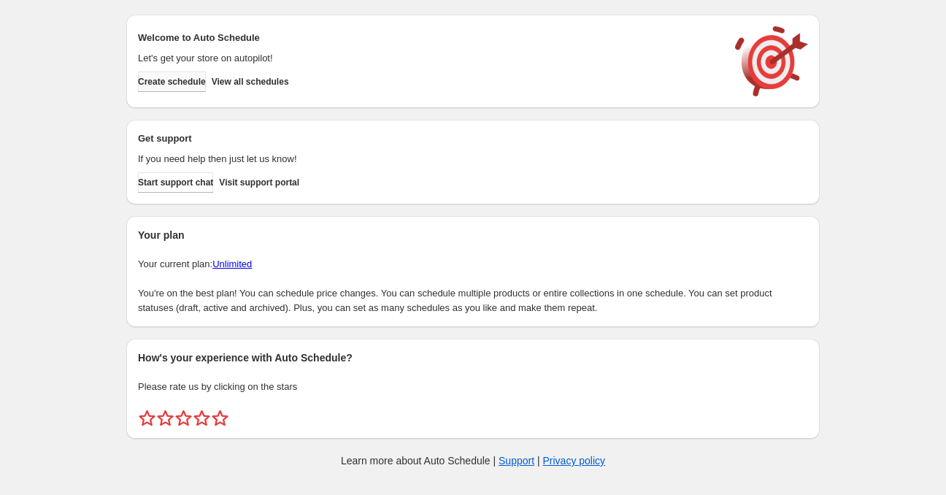
click at [186, 81] on span "Create schedule" at bounding box center [172, 82] width 68 height 12
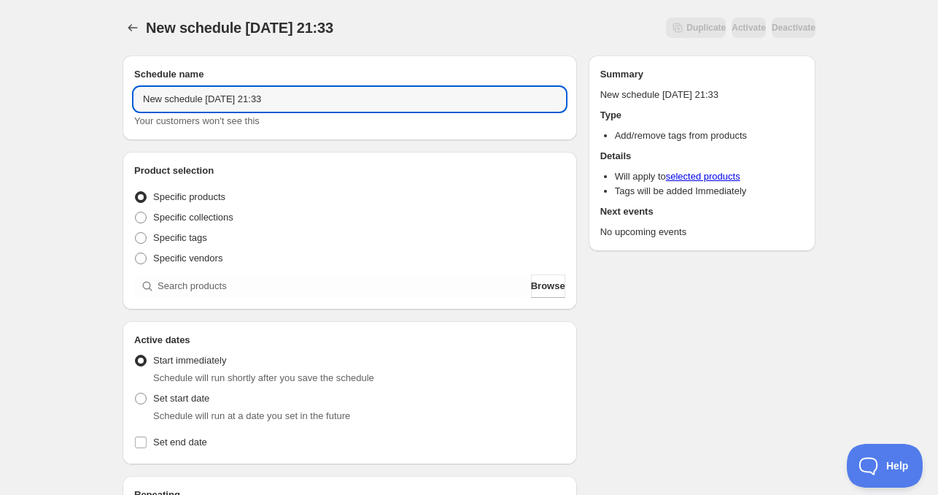
drag, startPoint x: 203, startPoint y: 98, endPoint x: 121, endPoint y: 101, distance: 81.8
click at [131, 98] on div "Schedule name New schedule [DATE] 21:33 Your customers won't see this" at bounding box center [350, 97] width 455 height 85
click at [197, 99] on input "[DATE] 21:33" at bounding box center [349, 99] width 431 height 23
drag, startPoint x: 194, startPoint y: 104, endPoint x: 197, endPoint y: 113, distance: 9.2
click at [194, 104] on input "[DATE] 21:33" at bounding box center [349, 99] width 431 height 23
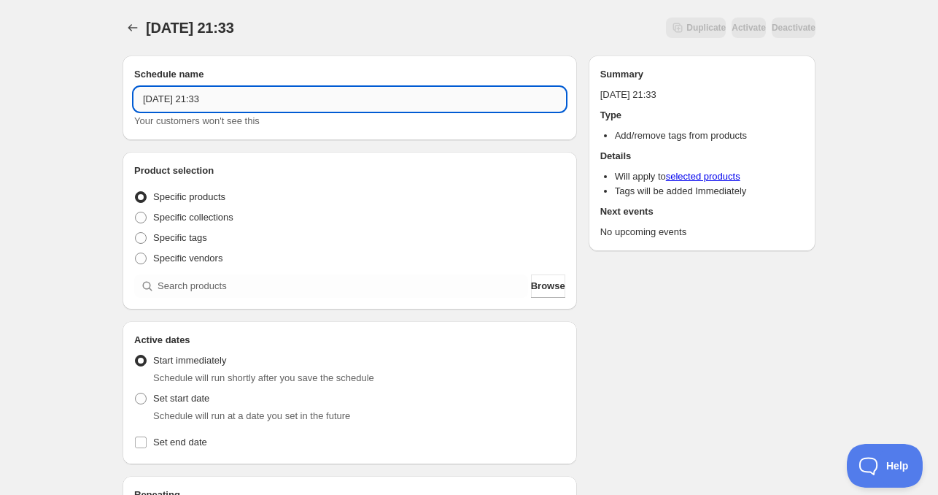
drag, startPoint x: 218, startPoint y: 96, endPoint x: 535, endPoint y: 98, distance: 317.4
click at [498, 97] on input "[DATE] 21:33" at bounding box center [349, 99] width 431 height 23
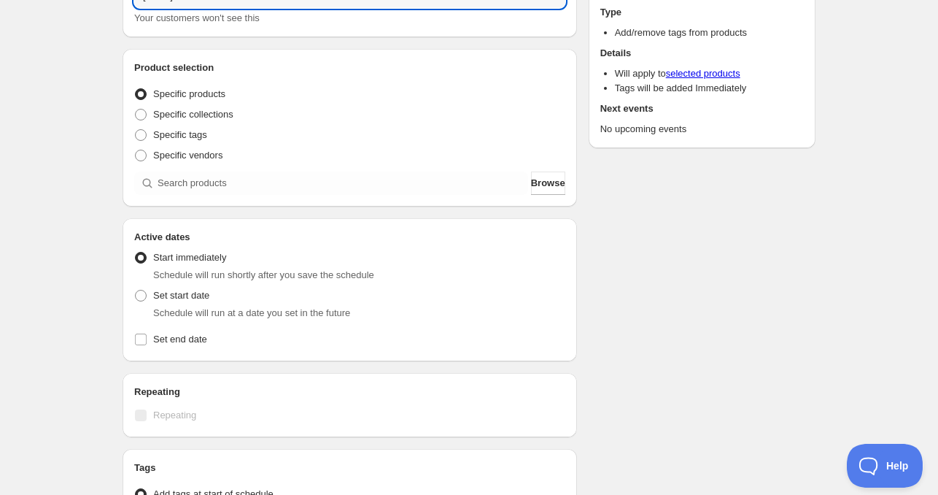
scroll to position [146, 0]
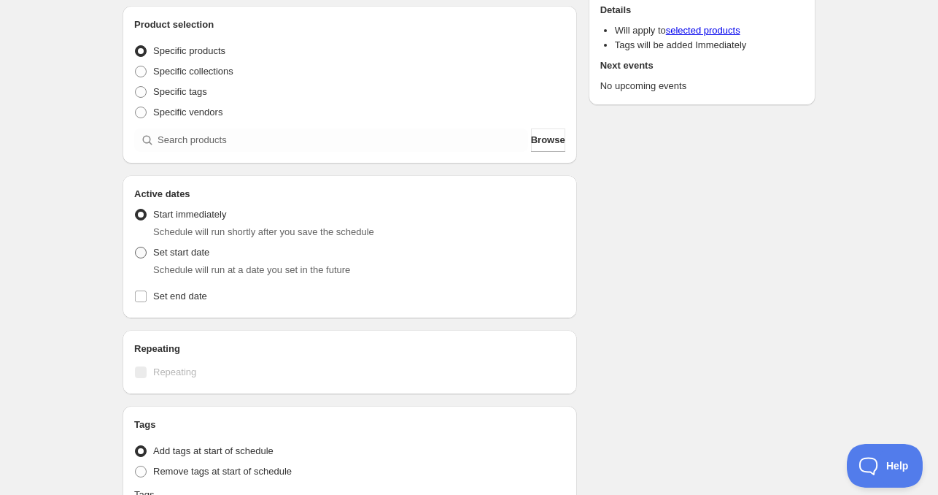
type input "[DATE] 4am"
click at [161, 255] on span "Set start date" at bounding box center [181, 252] width 56 height 11
click at [136, 247] on input "Set start date" at bounding box center [135, 247] width 1 height 1
radio input "true"
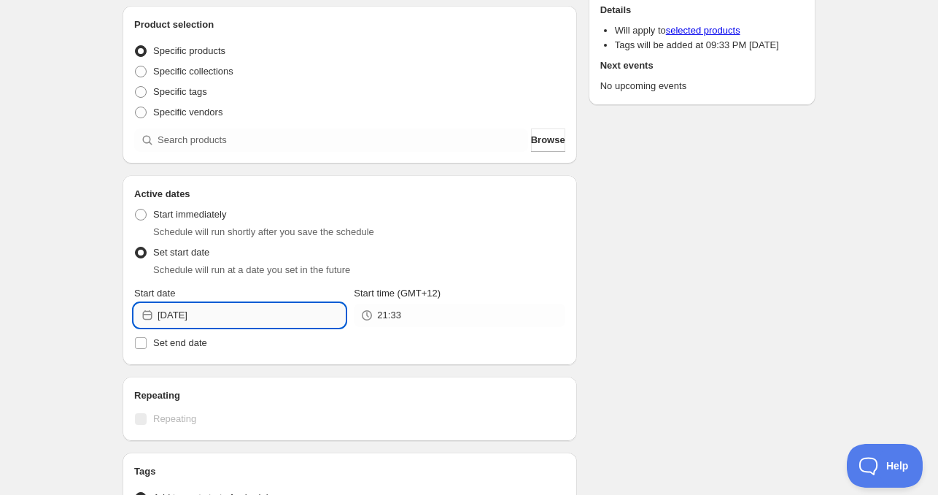
click at [227, 318] on input "[DATE]" at bounding box center [251, 314] width 187 height 23
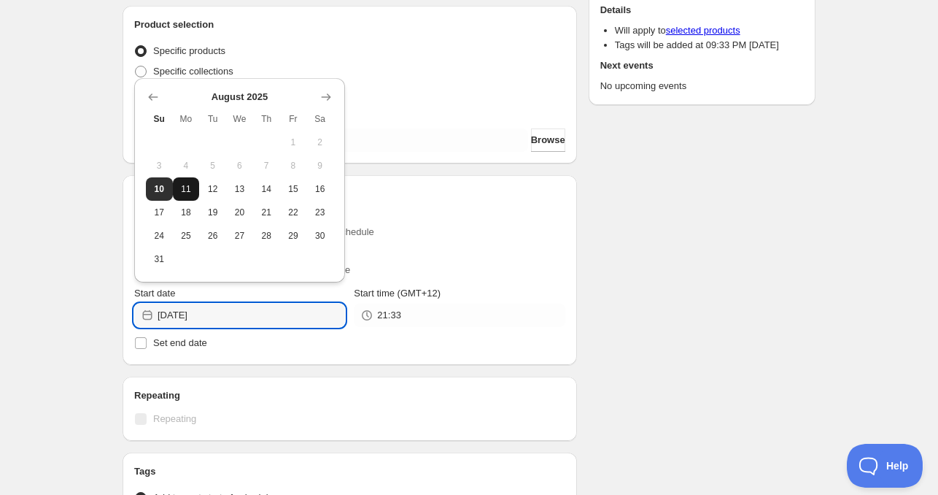
click at [186, 192] on span "11" at bounding box center [186, 189] width 15 height 12
type input "[DATE]"
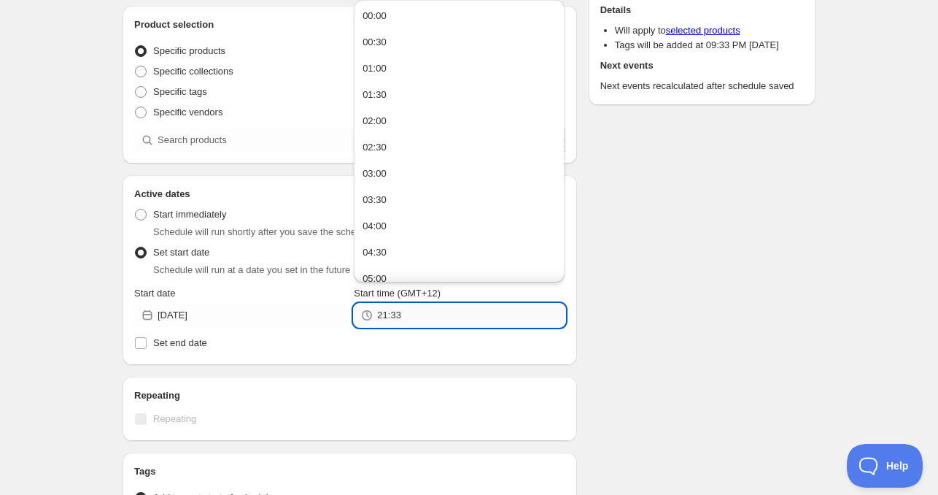
click at [403, 317] on input "21:33" at bounding box center [470, 314] width 187 height 23
click at [400, 316] on input "11:00" at bounding box center [470, 314] width 187 height 23
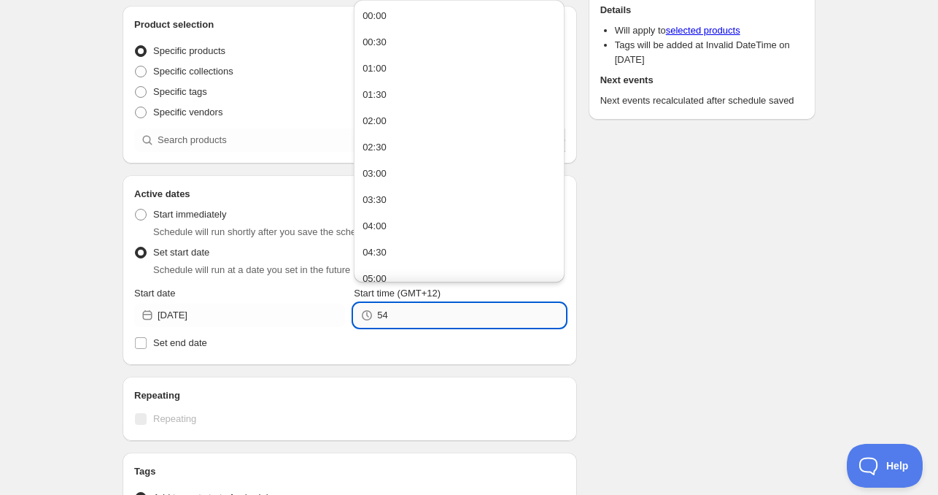
type input "5"
click at [400, 316] on input "4:0" at bounding box center [470, 314] width 187 height 23
type input "04:00"
click at [190, 346] on span "Set end date" at bounding box center [180, 342] width 54 height 11
click at [147, 346] on input "Set end date" at bounding box center [141, 343] width 12 height 12
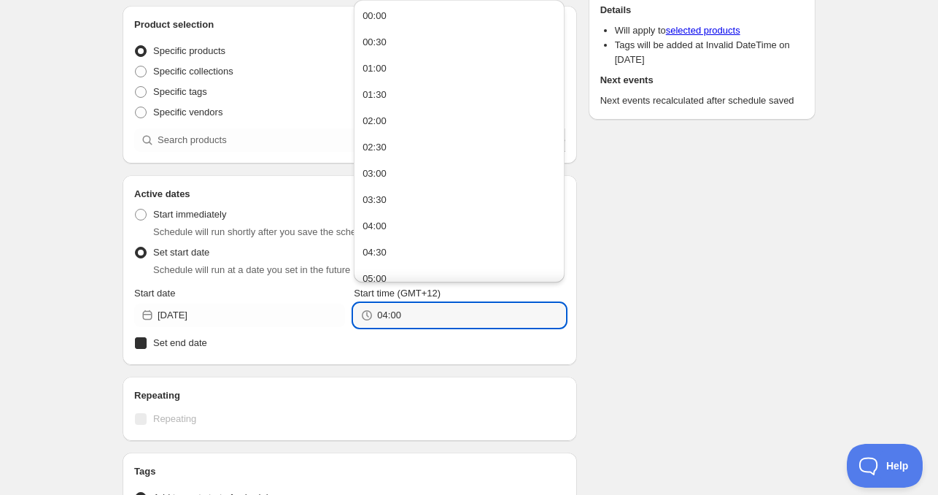
checkbox input "true"
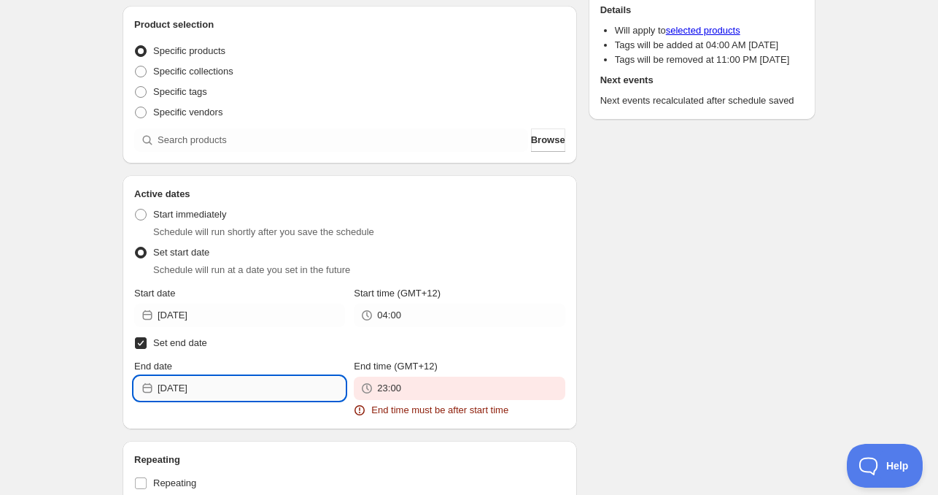
click at [213, 387] on input "[DATE]" at bounding box center [251, 387] width 187 height 23
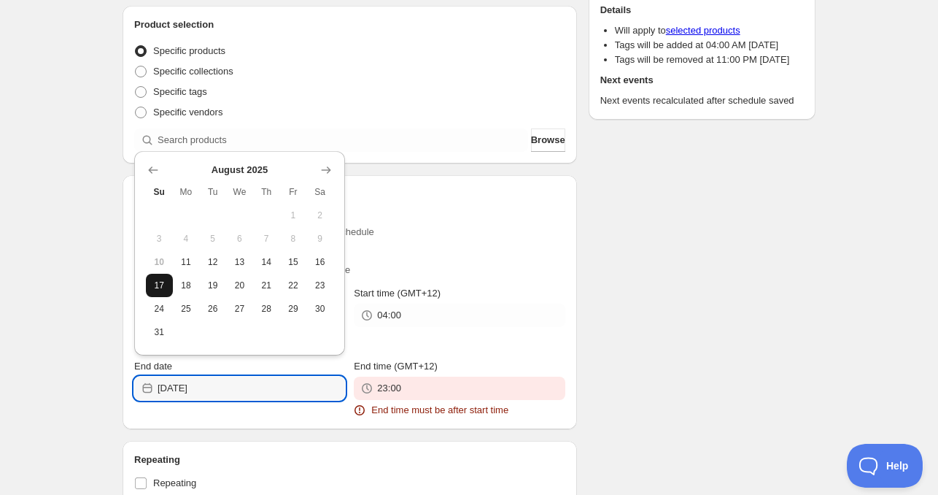
click at [166, 289] on span "17" at bounding box center [159, 285] width 15 height 12
type input "[DATE]"
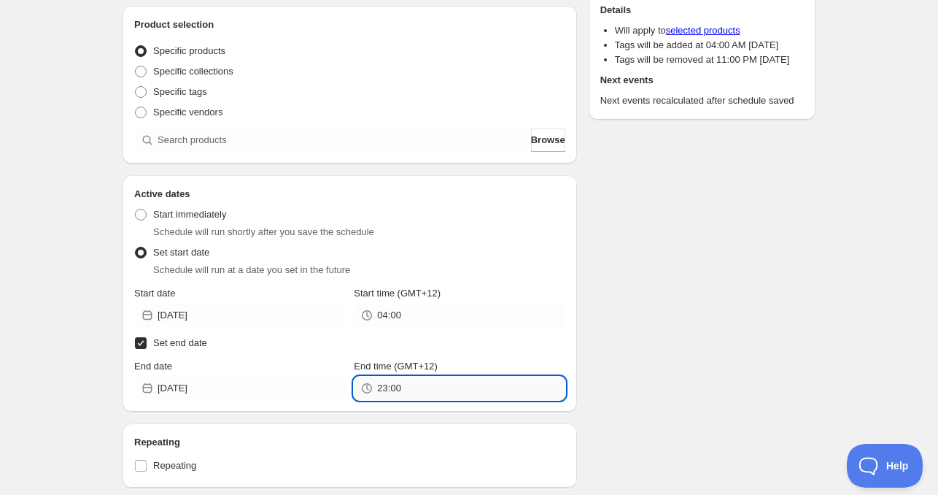
click at [438, 393] on input "23:00" at bounding box center [470, 387] width 187 height 23
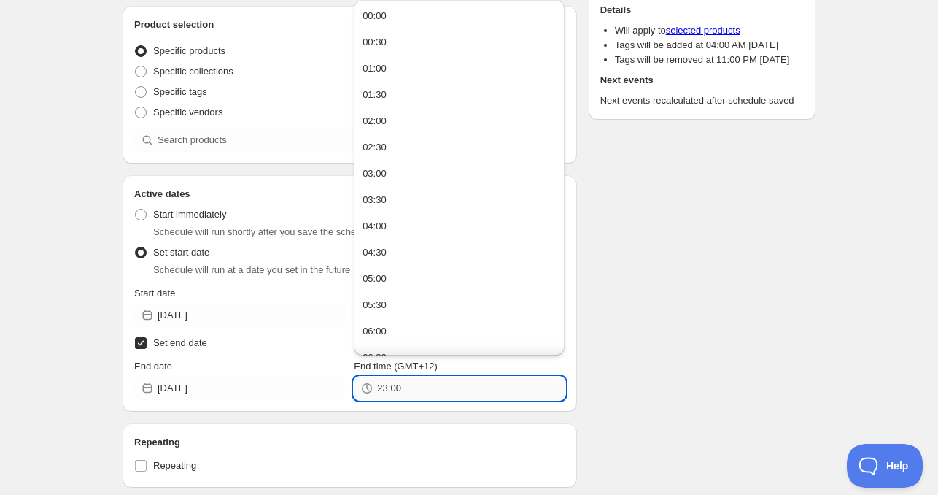
paste input "4"
type input "04:00"
click at [619, 355] on div "Schedule name [DATE] 4am Your customers won't see this Product selection Entity…" at bounding box center [463, 350] width 705 height 905
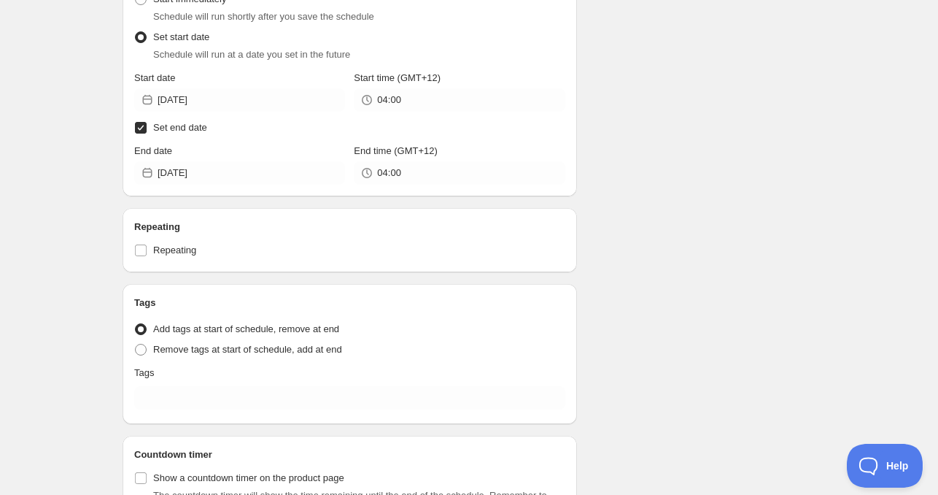
scroll to position [481, 0]
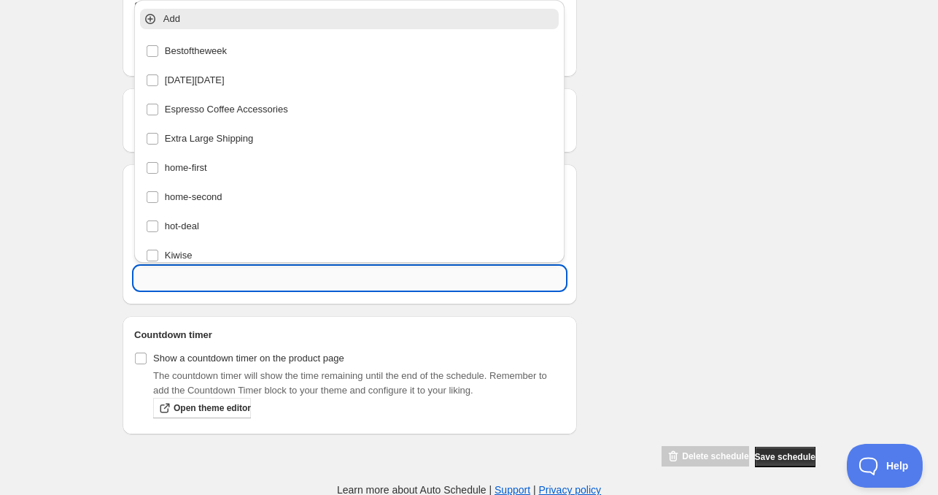
click at [215, 279] on input "text" at bounding box center [349, 277] width 431 height 23
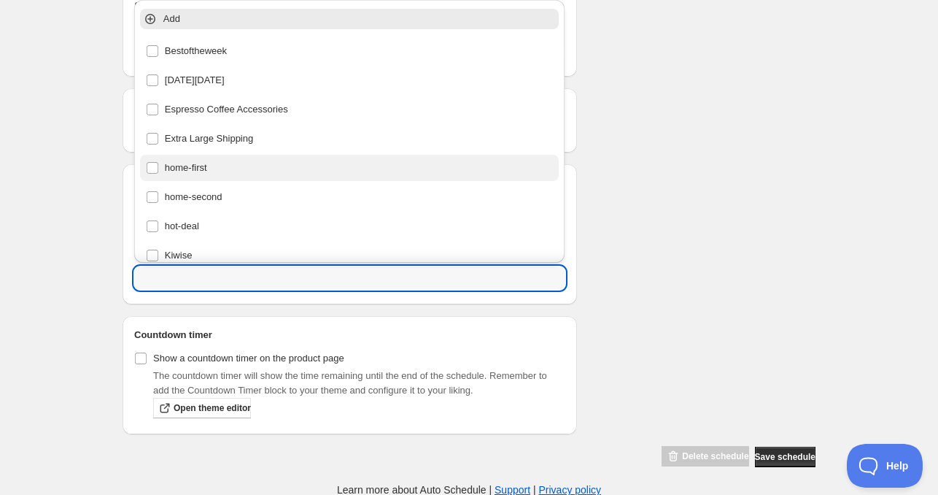
click at [199, 162] on div "home-first" at bounding box center [350, 168] width 408 height 20
type input "home-first"
checkbox input "true"
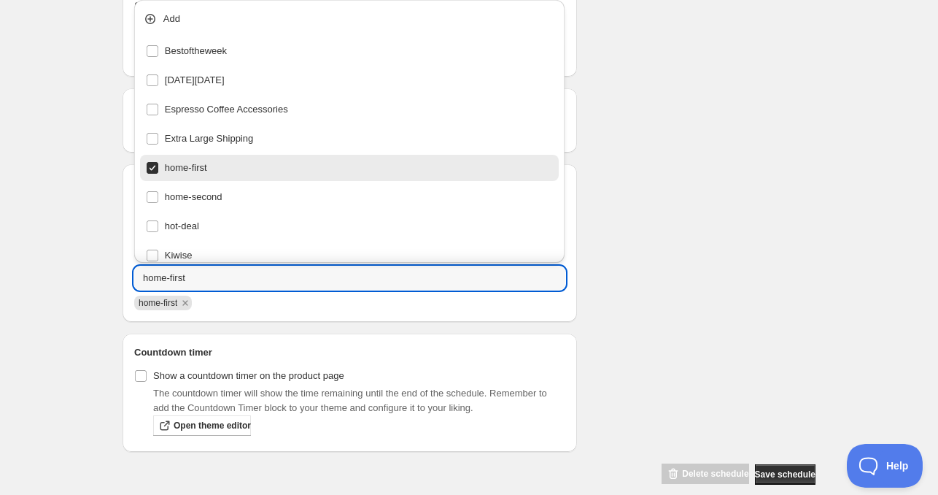
click at [753, 163] on div "Schedule name [DATE] 4am Your customers won't see this Product selection Entity…" at bounding box center [463, 24] width 705 height 922
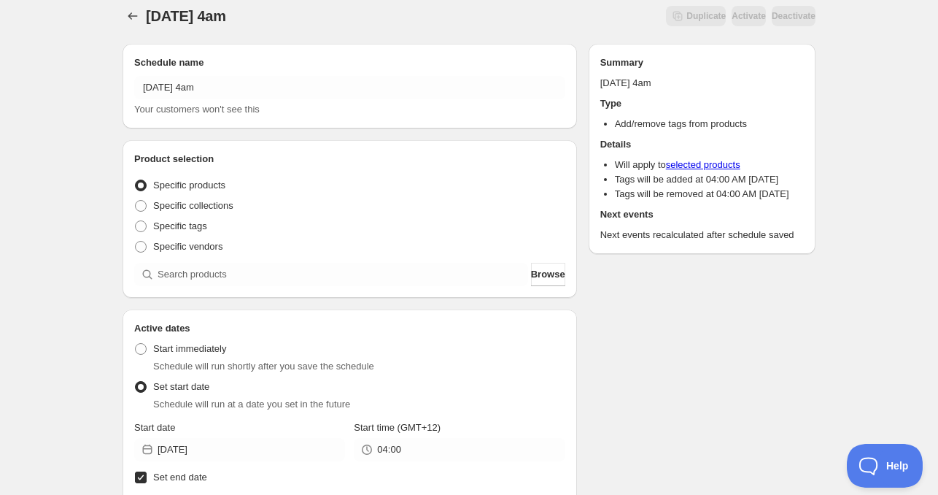
scroll to position [0, 0]
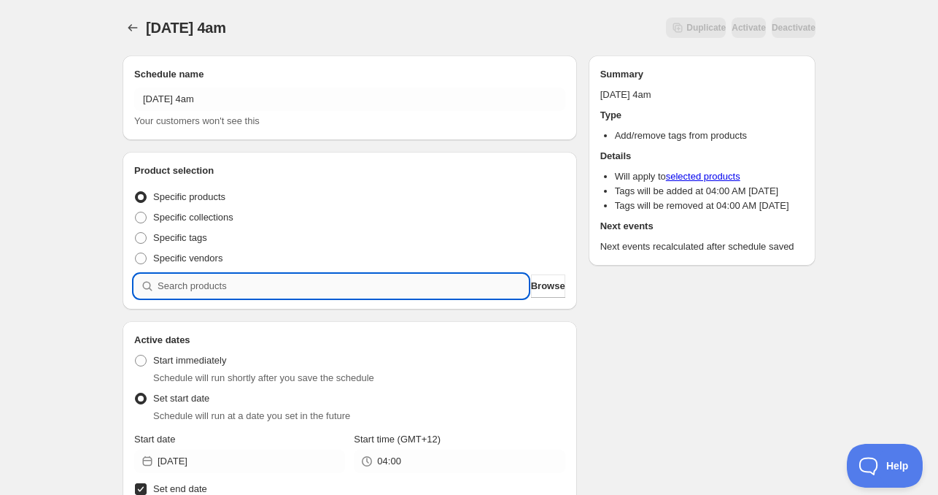
click at [192, 285] on input "search" at bounding box center [343, 285] width 371 height 23
paste input "PR7077"
type input "PR7077"
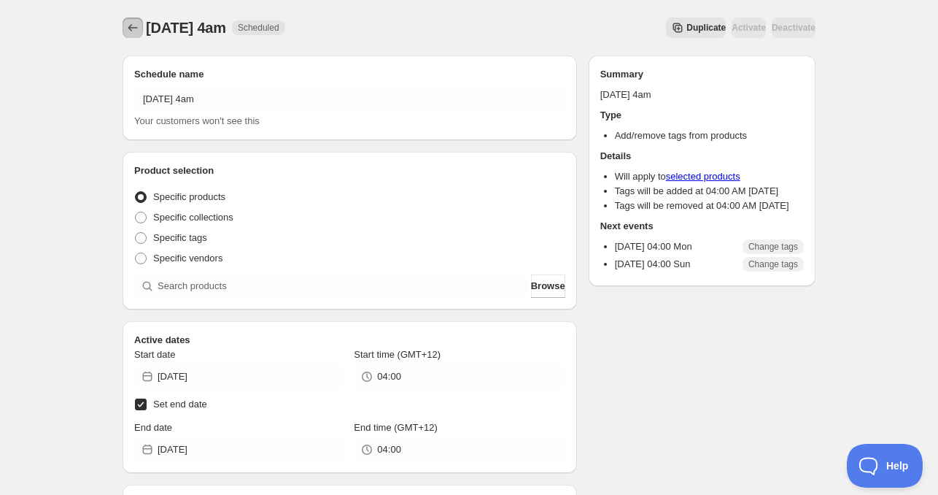
click at [133, 23] on icon "Schedules" at bounding box center [132, 27] width 15 height 15
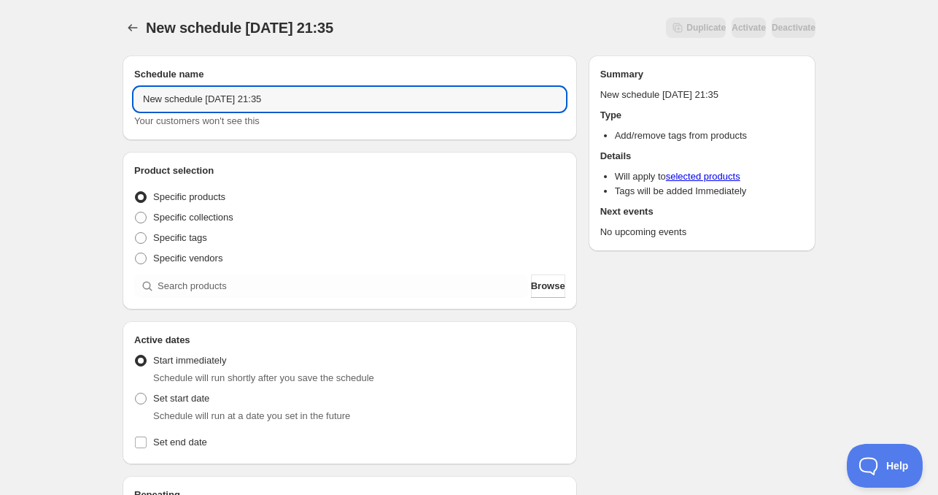
drag, startPoint x: 198, startPoint y: 96, endPoint x: -29, endPoint y: 93, distance: 227.6
click at [0, 93] on html "New schedule [DATE] 21:35. This page is ready New schedule [DATE] 21:35 Duplica…" at bounding box center [469, 247] width 938 height 495
click at [196, 96] on input "[DATE] 21:35" at bounding box center [349, 99] width 431 height 23
drag, startPoint x: 215, startPoint y: 93, endPoint x: 550, endPoint y: 132, distance: 337.2
click at [357, 104] on input "[DATE] 21:35" at bounding box center [349, 99] width 431 height 23
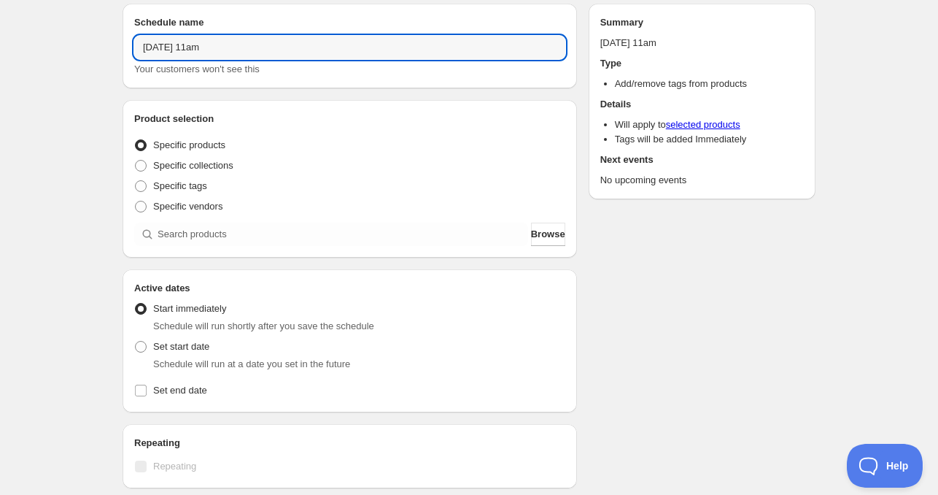
scroll to position [73, 0]
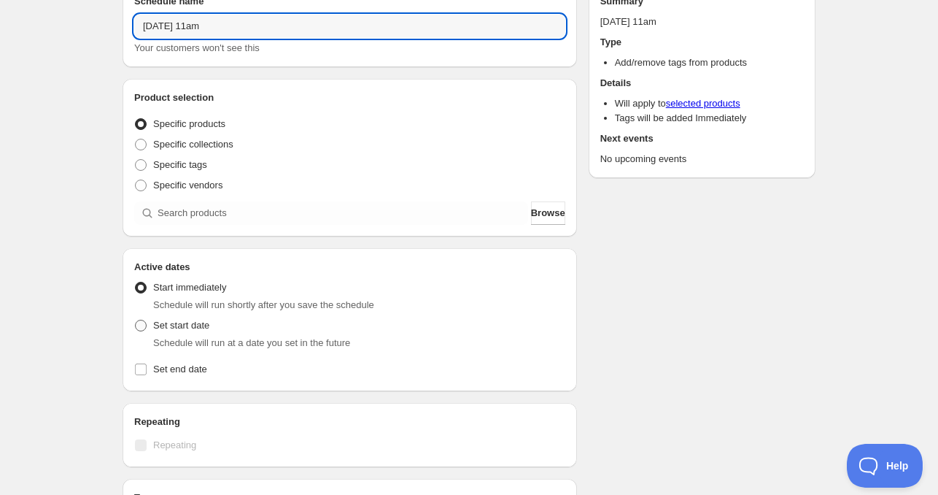
type input "[DATE] 11am"
click at [177, 323] on span "Set start date" at bounding box center [181, 325] width 56 height 11
click at [136, 320] on input "Set start date" at bounding box center [135, 320] width 1 height 1
radio input "true"
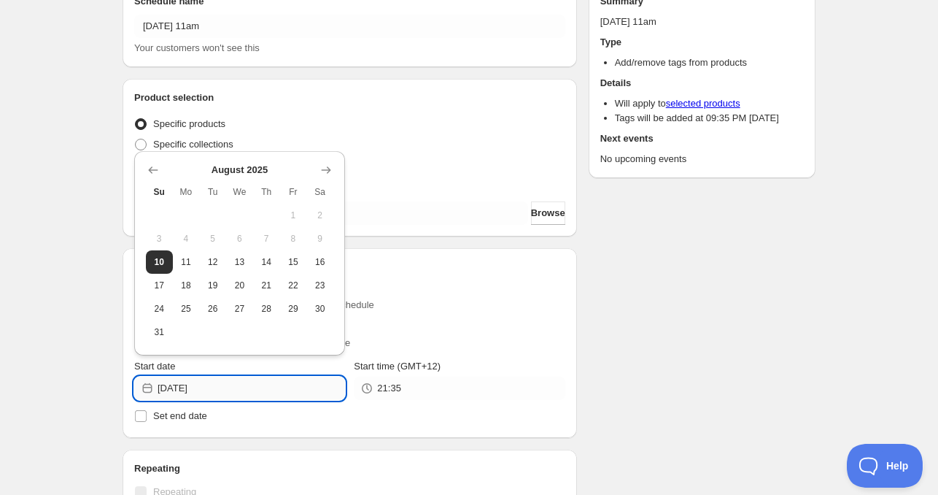
drag, startPoint x: 218, startPoint y: 377, endPoint x: 220, endPoint y: 385, distance: 8.3
click at [218, 377] on input "[DATE]" at bounding box center [251, 387] width 187 height 23
click at [193, 260] on span "11" at bounding box center [186, 262] width 15 height 12
type input "[DATE]"
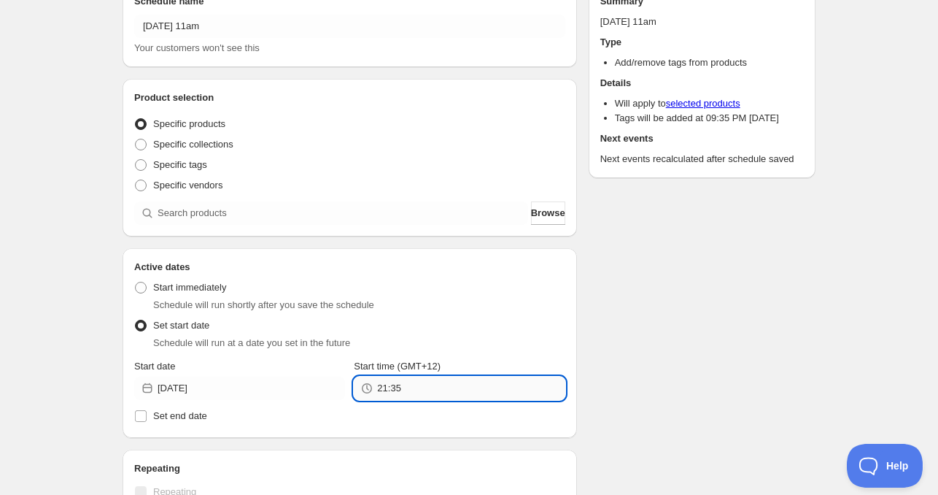
click at [403, 388] on input "21:35" at bounding box center [470, 387] width 187 height 23
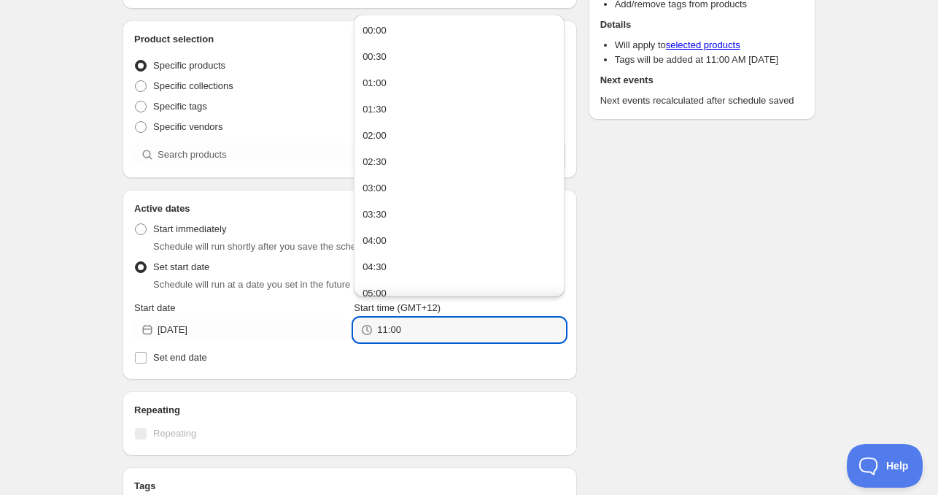
scroll to position [146, 0]
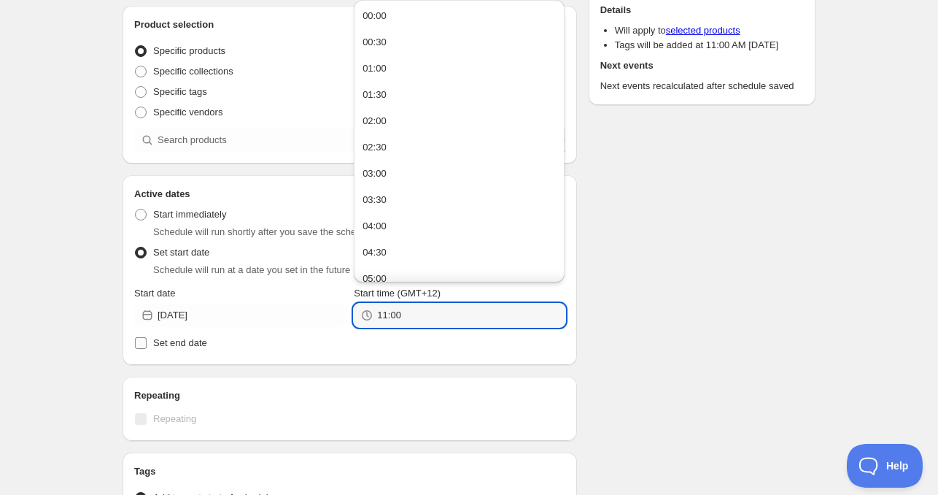
type input "11:00"
click at [174, 341] on span "Set end date" at bounding box center [180, 342] width 54 height 11
click at [147, 341] on input "Set end date" at bounding box center [141, 343] width 12 height 12
checkbox input "true"
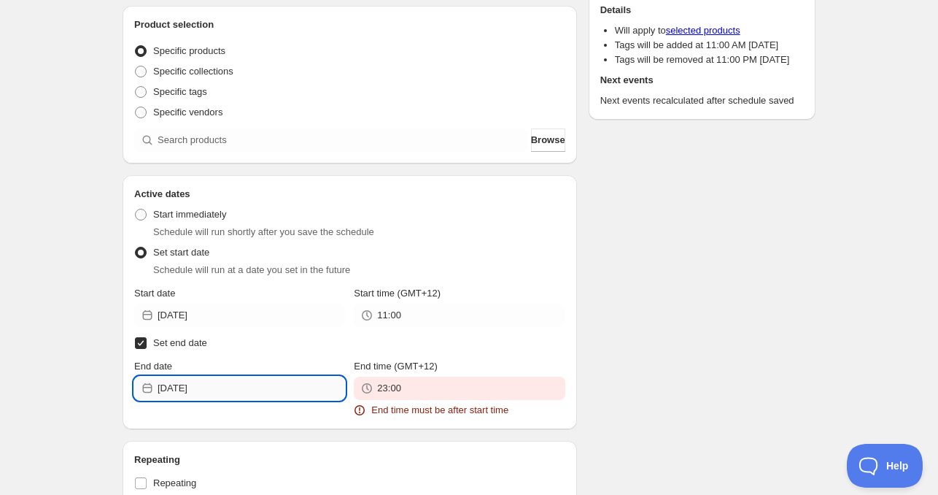
click at [196, 390] on input "[DATE]" at bounding box center [251, 387] width 187 height 23
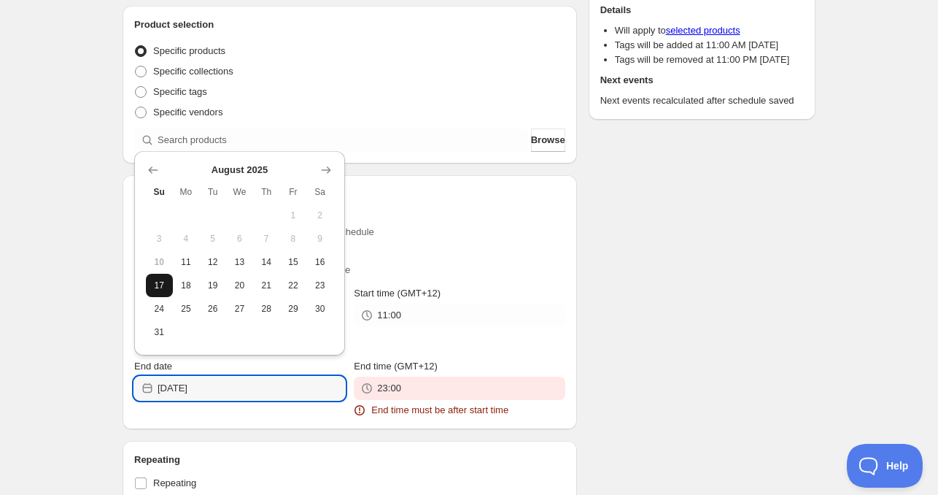
click at [169, 282] on button "17" at bounding box center [159, 285] width 27 height 23
type input "[DATE]"
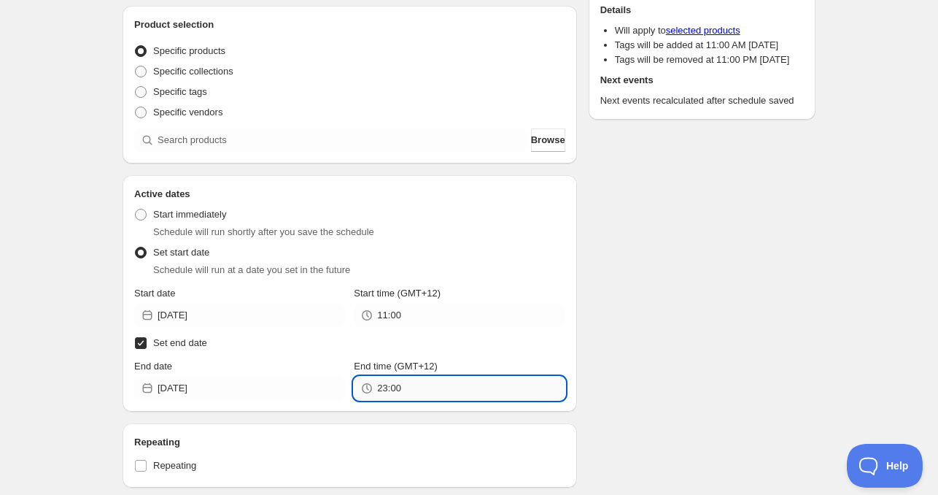
click at [406, 390] on input "23:00" at bounding box center [470, 387] width 187 height 23
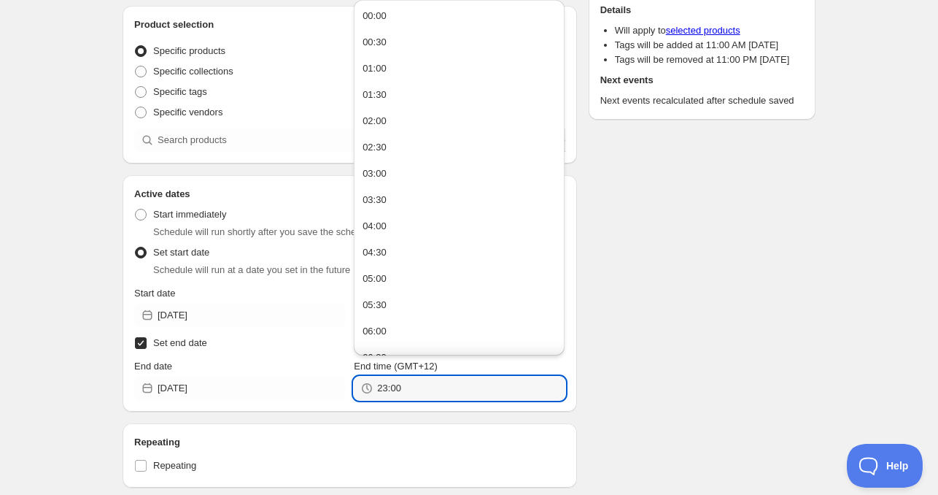
paste input "11"
type input "11:00"
click at [394, 428] on div "Repeating Repeating" at bounding box center [350, 455] width 455 height 64
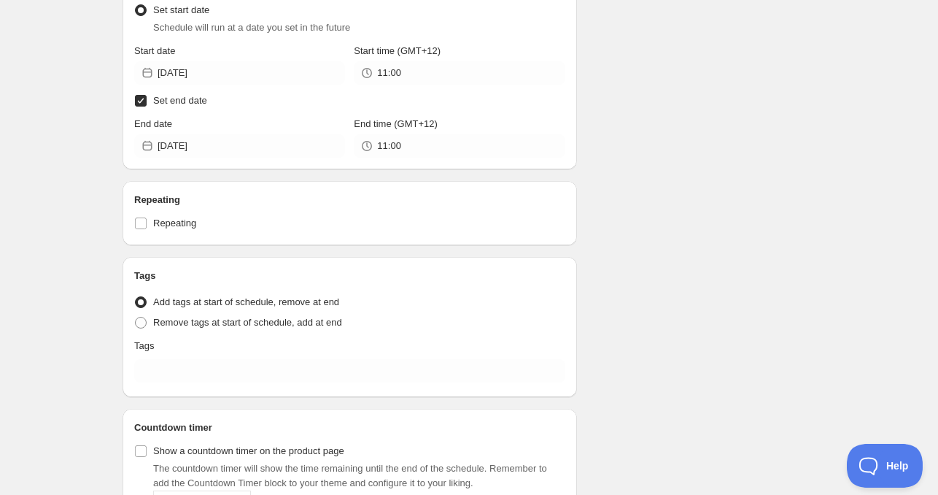
scroll to position [438, 0]
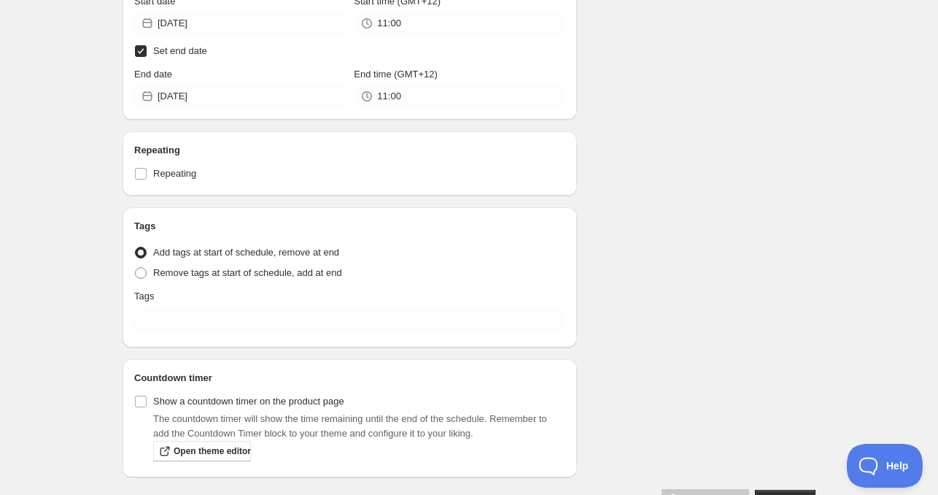
click at [176, 306] on div "Tags Tag type Add tags at start of schedule, remove at end Remove tags at start…" at bounding box center [349, 277] width 431 height 117
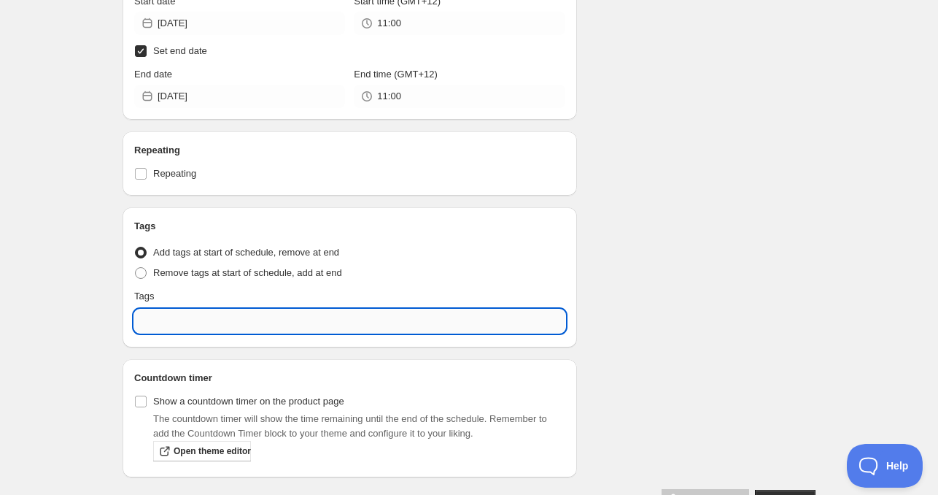
click at [177, 320] on input "text" at bounding box center [349, 320] width 431 height 23
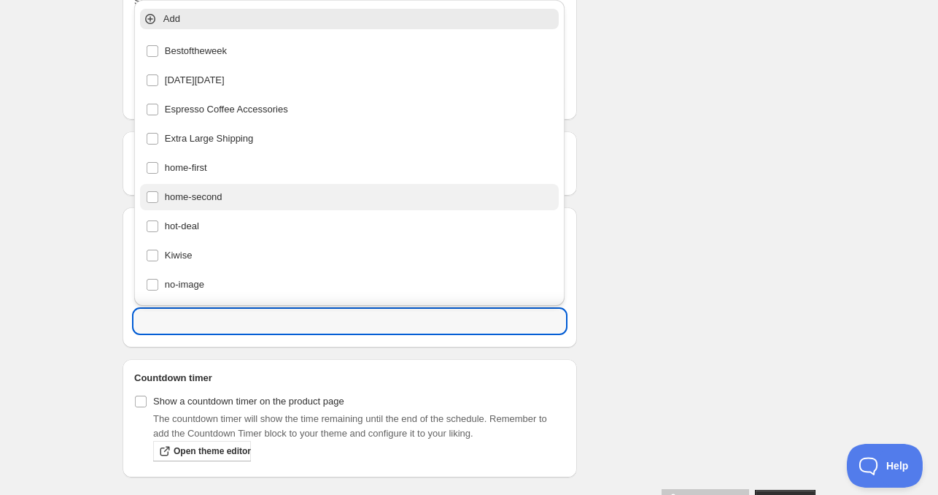
click at [202, 198] on div "home-second" at bounding box center [350, 197] width 408 height 20
type input "home-second"
checkbox input "true"
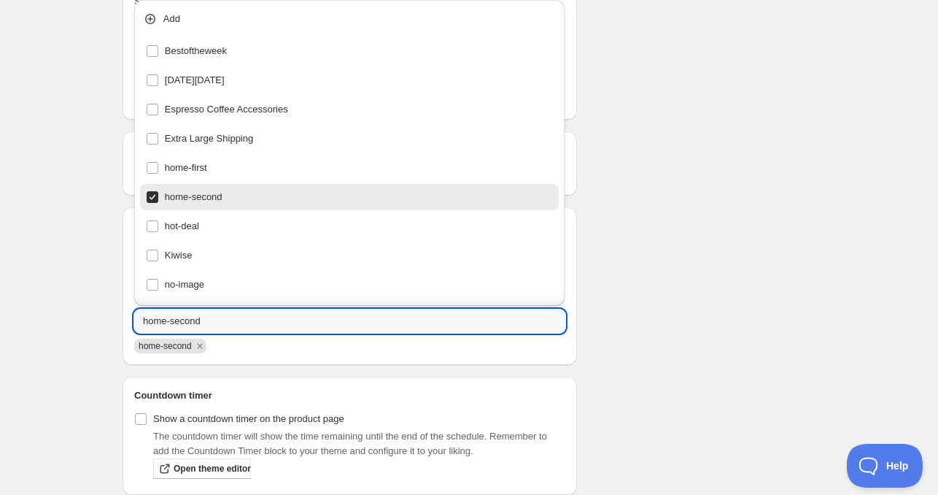
click at [706, 226] on div "Schedule name [DATE] 11am Your customers won't see this Product selection Entit…" at bounding box center [463, 67] width 705 height 922
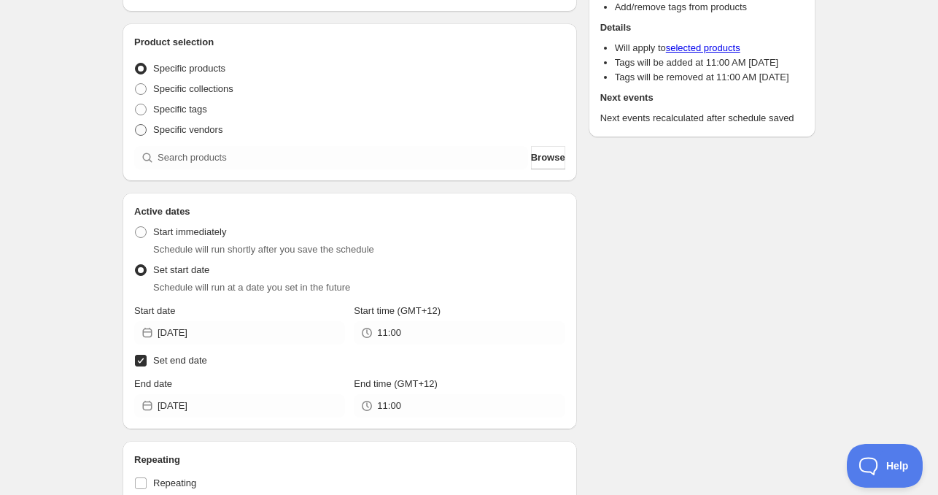
scroll to position [73, 0]
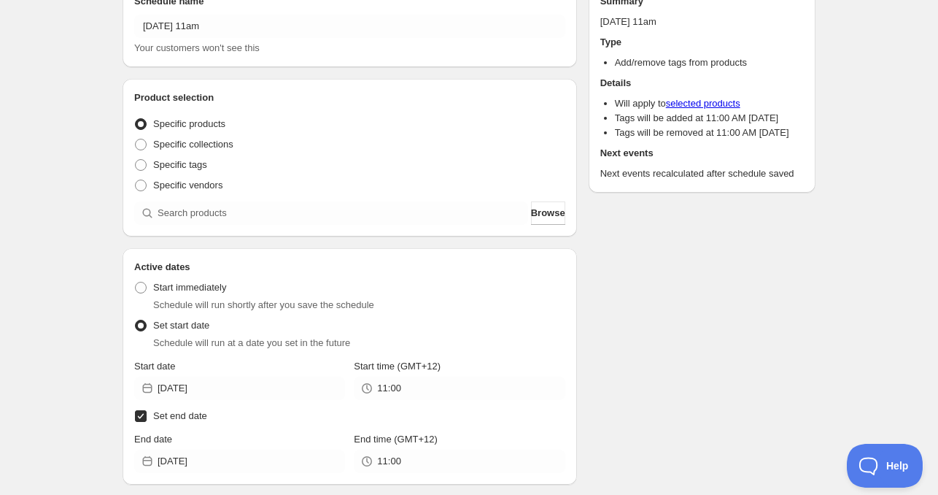
click at [213, 198] on div "Product selection Entity type Specific products Specific collections Specific t…" at bounding box center [349, 157] width 431 height 134
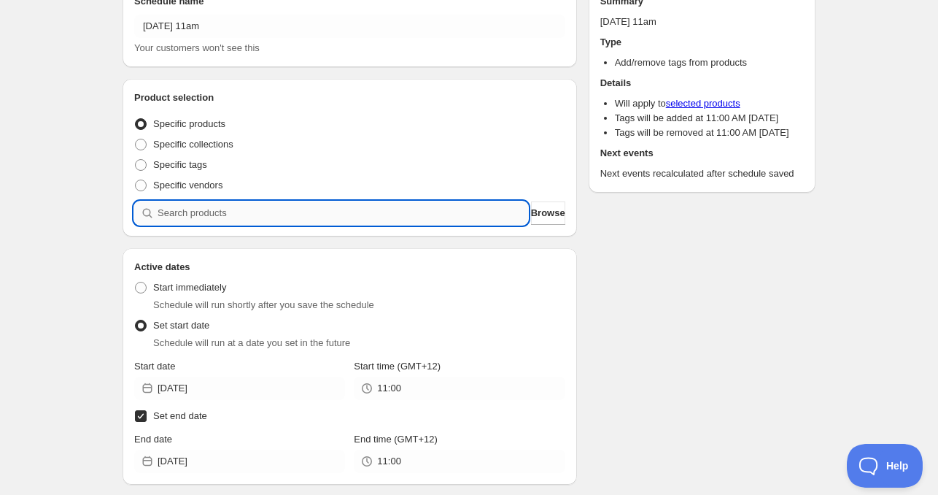
click at [227, 221] on input "search" at bounding box center [343, 212] width 371 height 23
paste input "search"
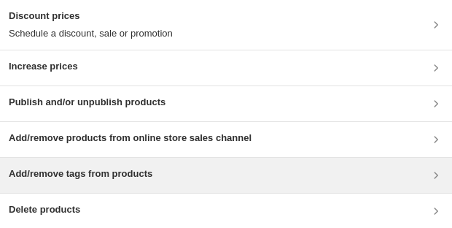
click at [96, 46] on h3 "Add/remove tags from products" at bounding box center [81, 173] width 144 height 15
click at [88, 46] on h3 "Add/remove tags from products" at bounding box center [81, 173] width 144 height 15
